Goal: Task Accomplishment & Management: Use online tool/utility

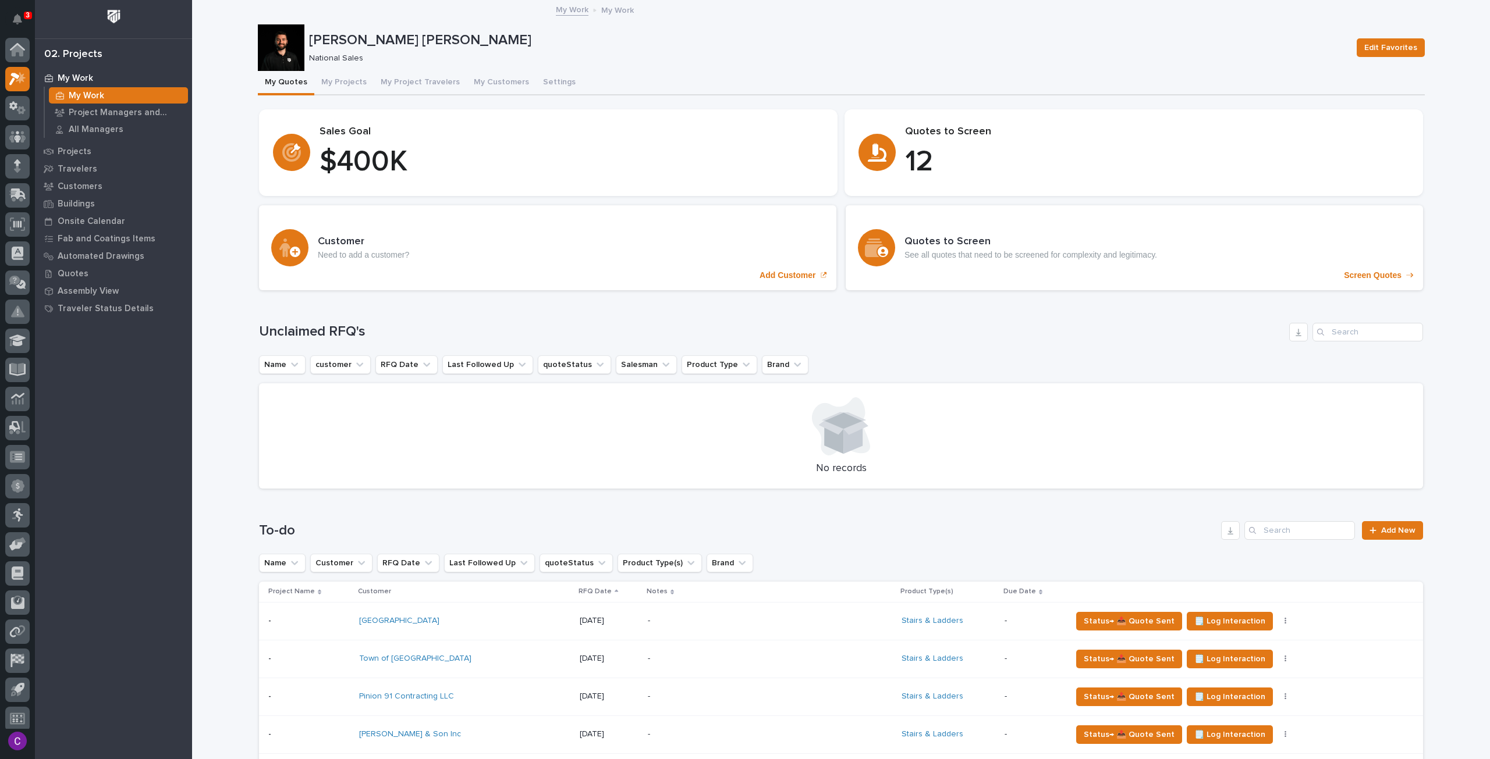
scroll to position [7, 0]
click at [343, 77] on button "My Projects" at bounding box center [343, 83] width 59 height 24
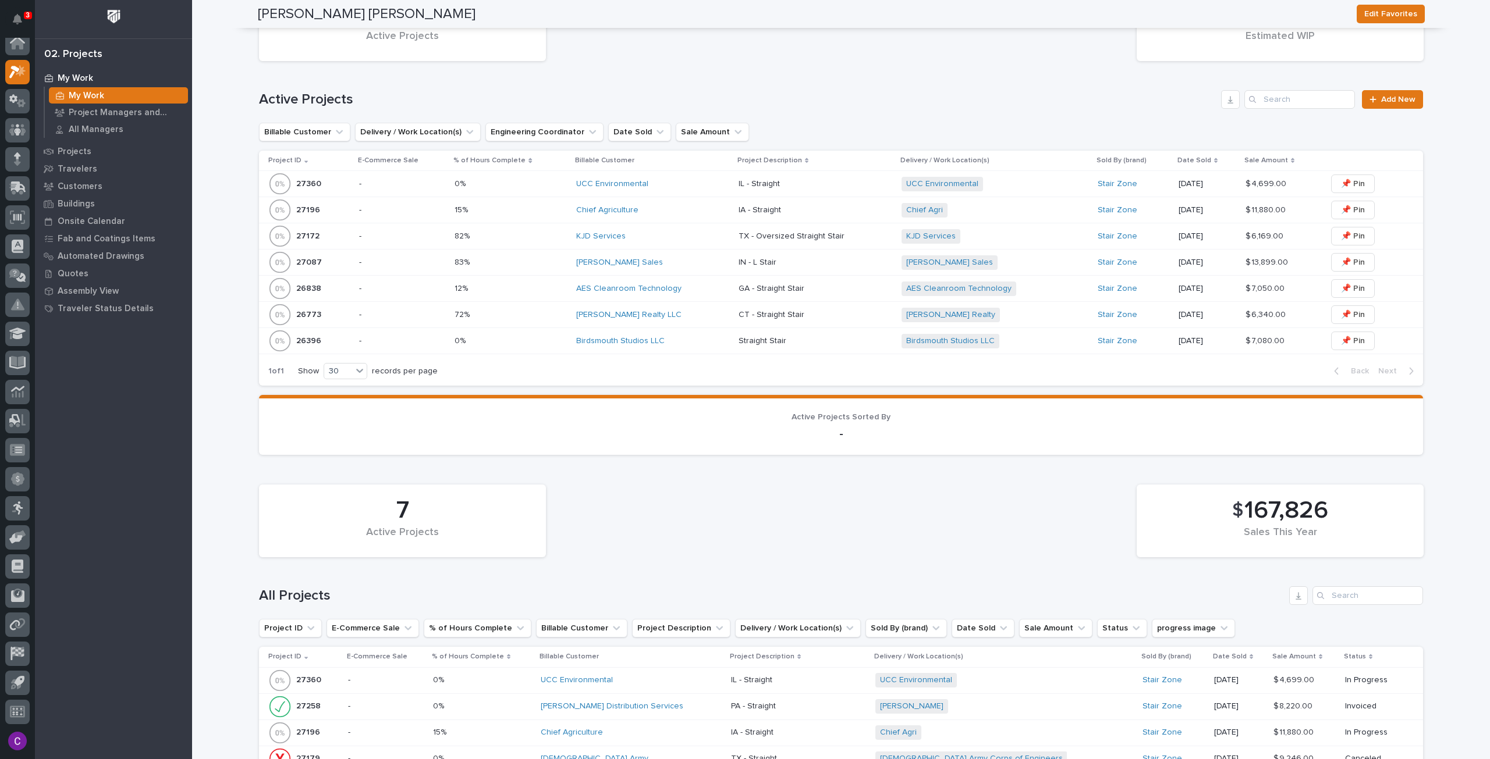
scroll to position [757, 0]
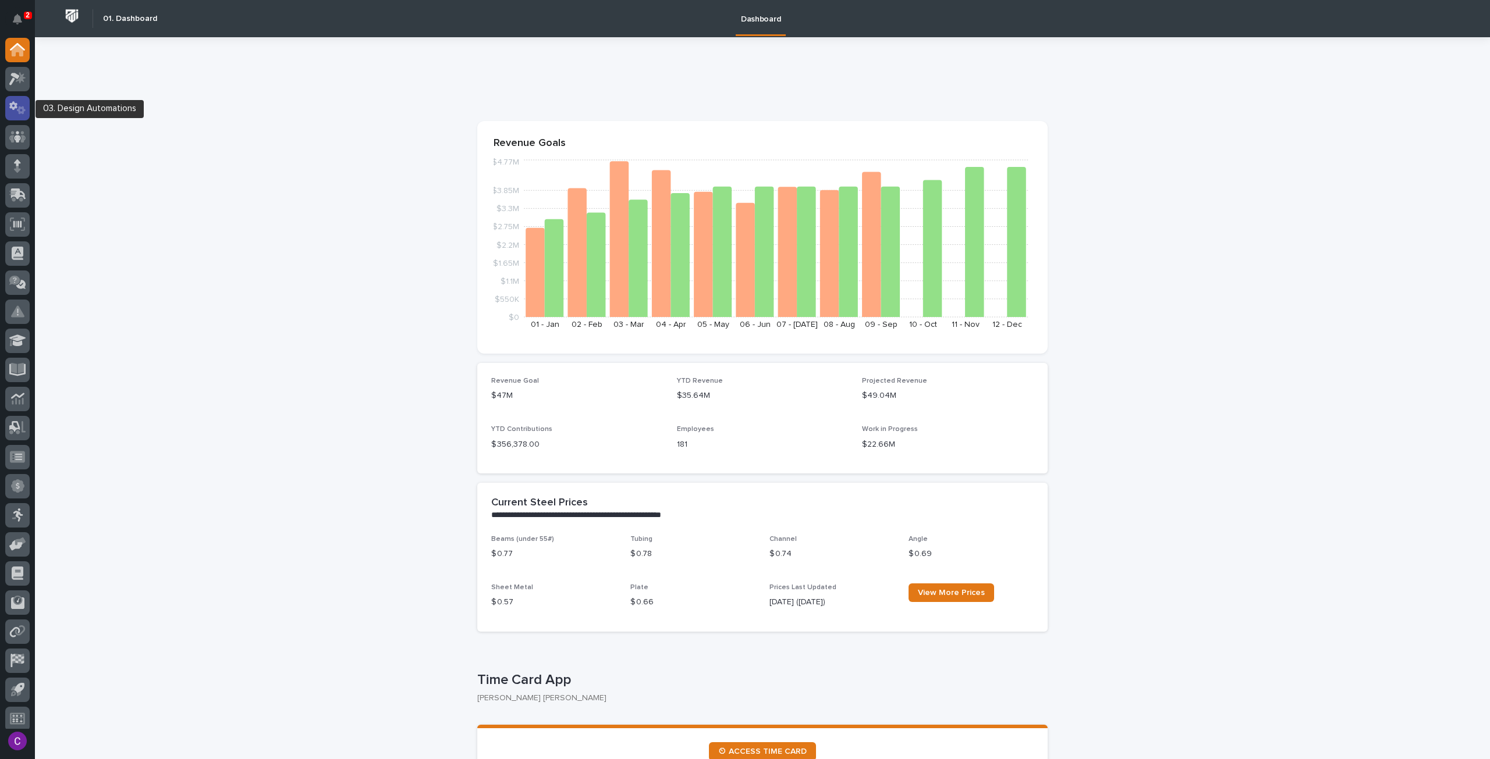
click at [20, 102] on icon at bounding box center [17, 107] width 17 height 13
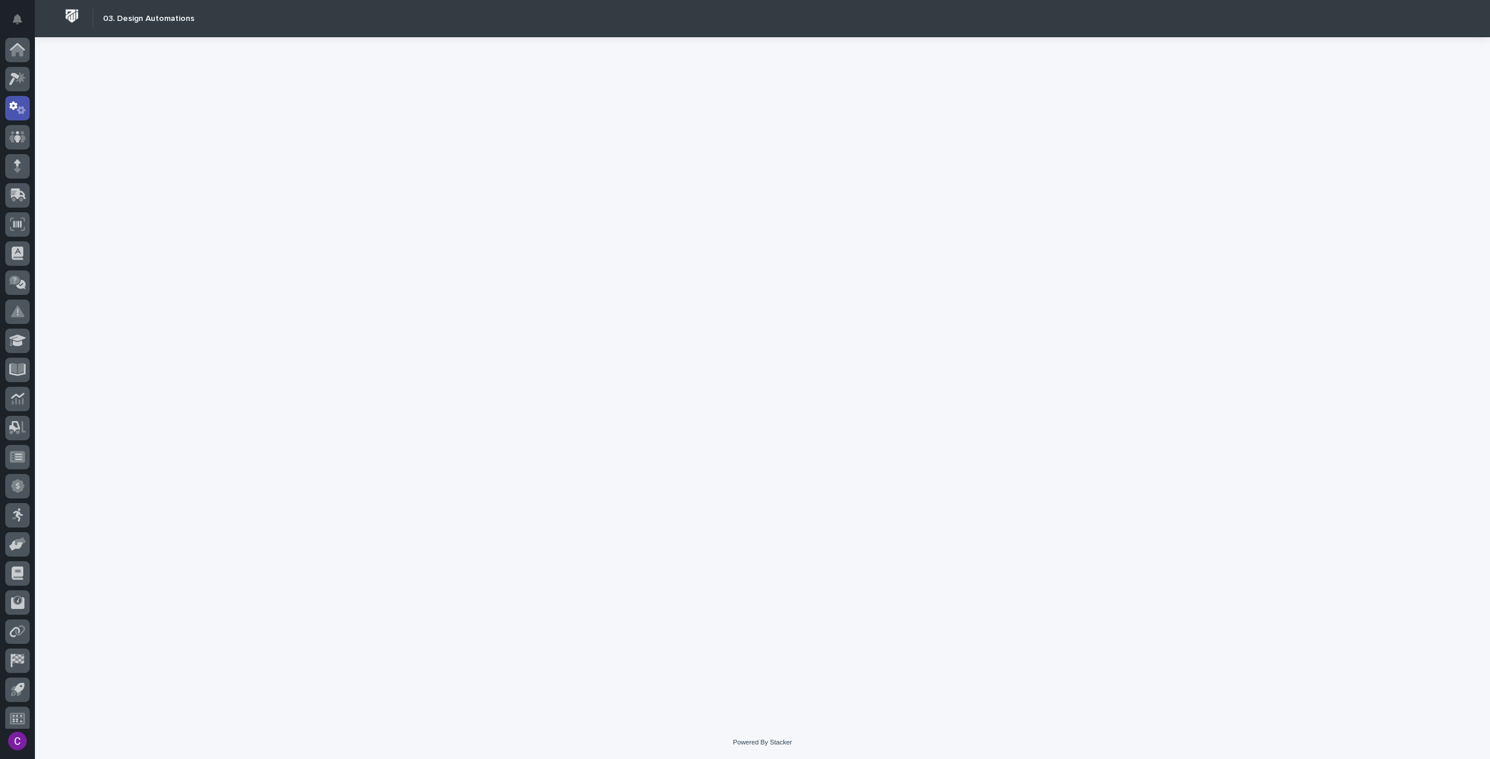
scroll to position [7, 0]
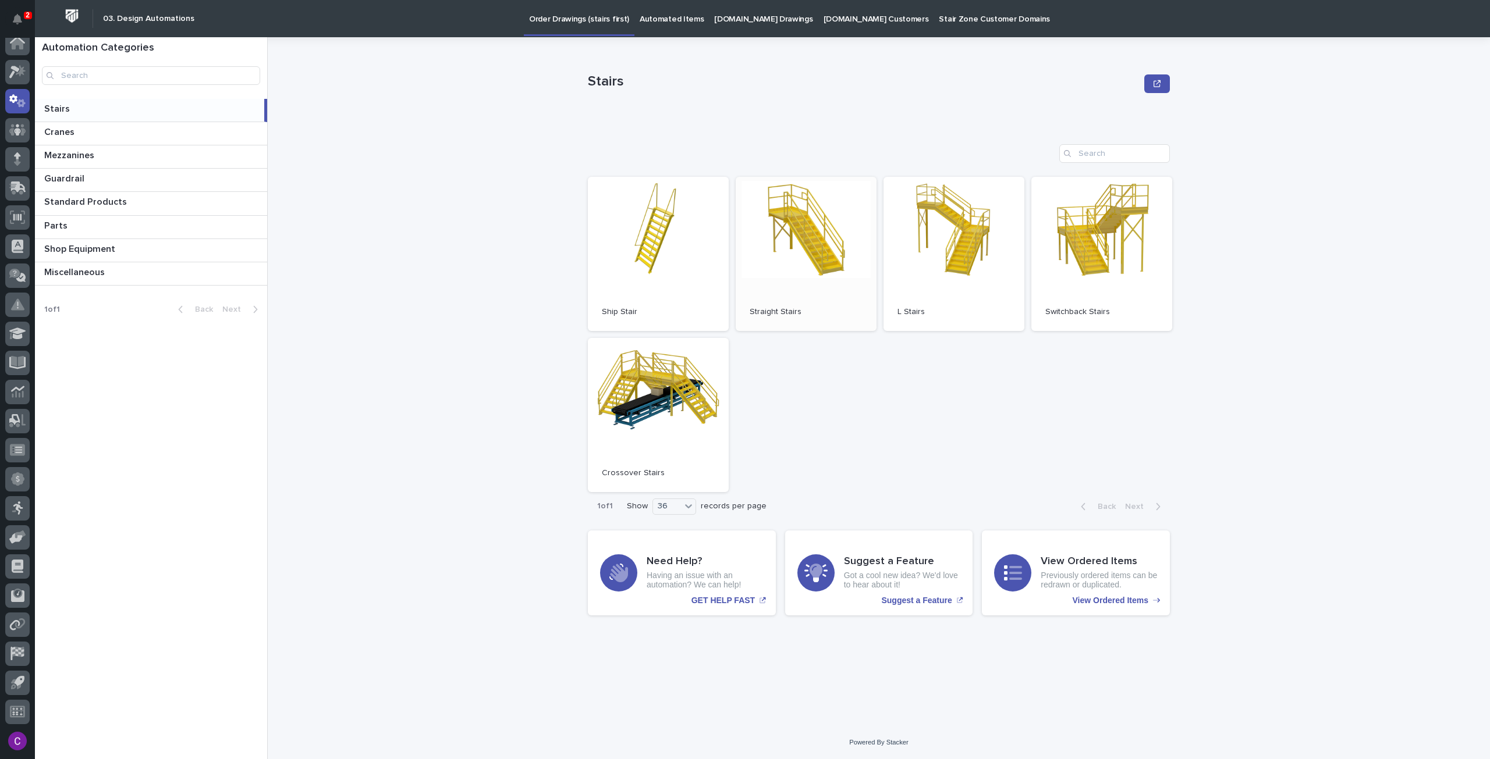
click at [782, 279] on link "Open" at bounding box center [806, 254] width 141 height 154
click at [769, 253] on link "Open" at bounding box center [806, 254] width 141 height 154
